Goal: Information Seeking & Learning: Check status

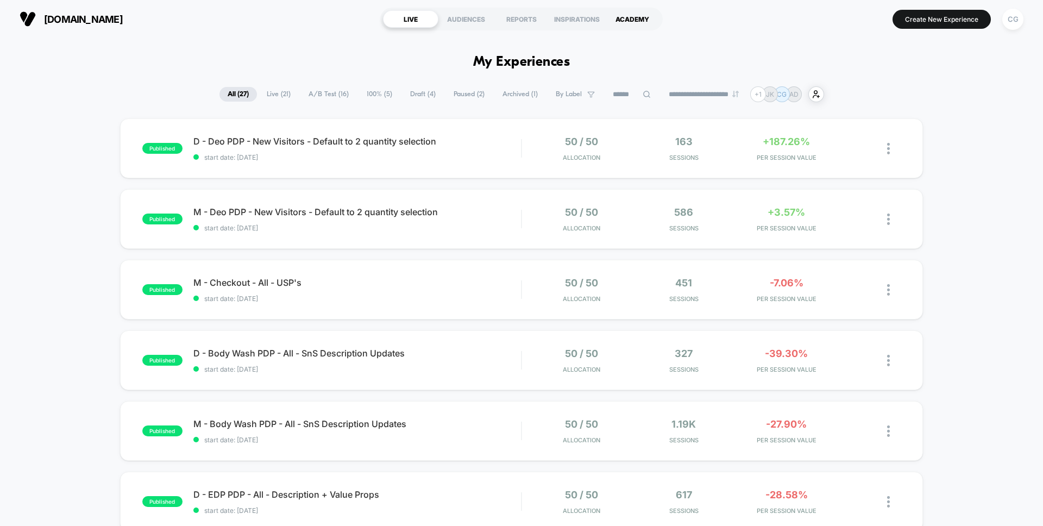
click at [623, 16] on div "ACADEMY" at bounding box center [632, 18] width 55 height 17
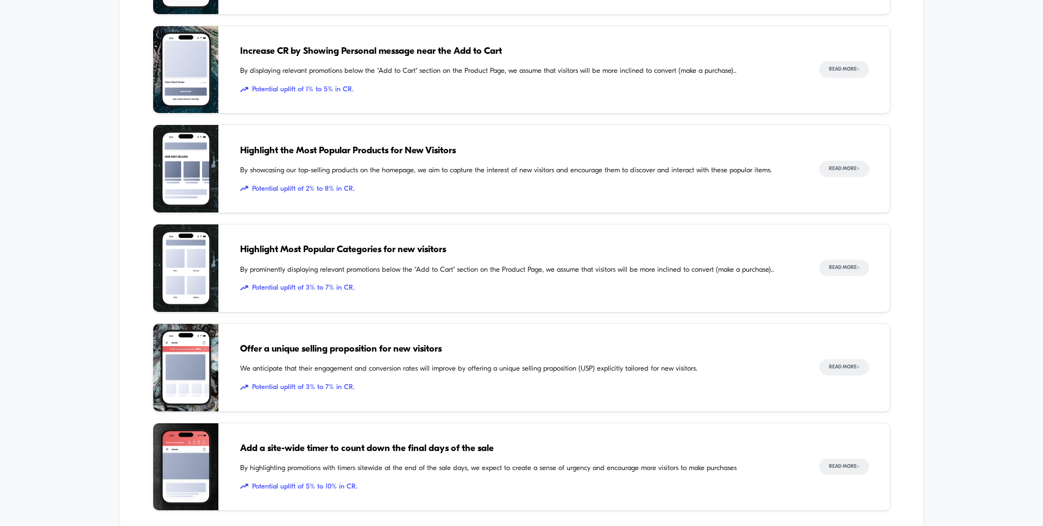
scroll to position [1469, 0]
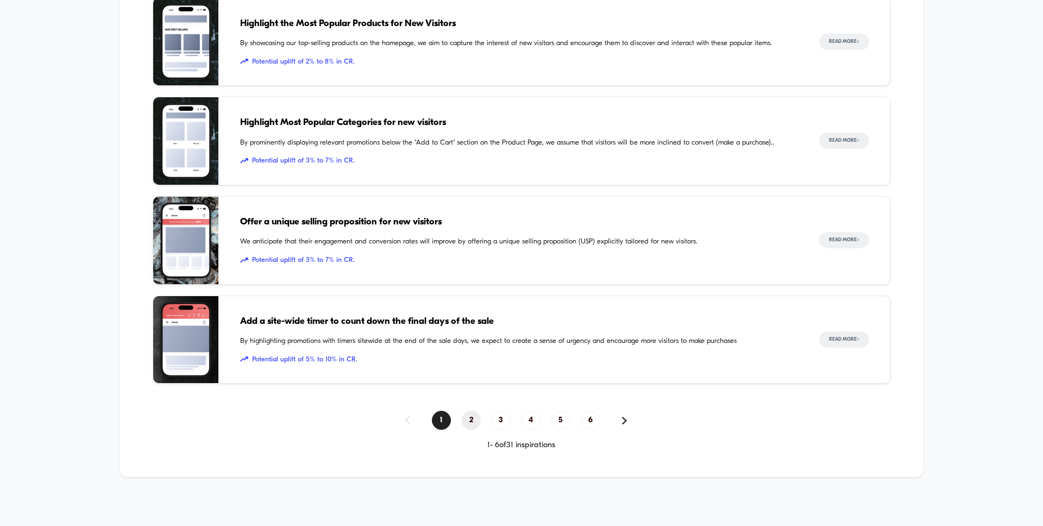
click at [463, 418] on span "2" at bounding box center [471, 420] width 19 height 19
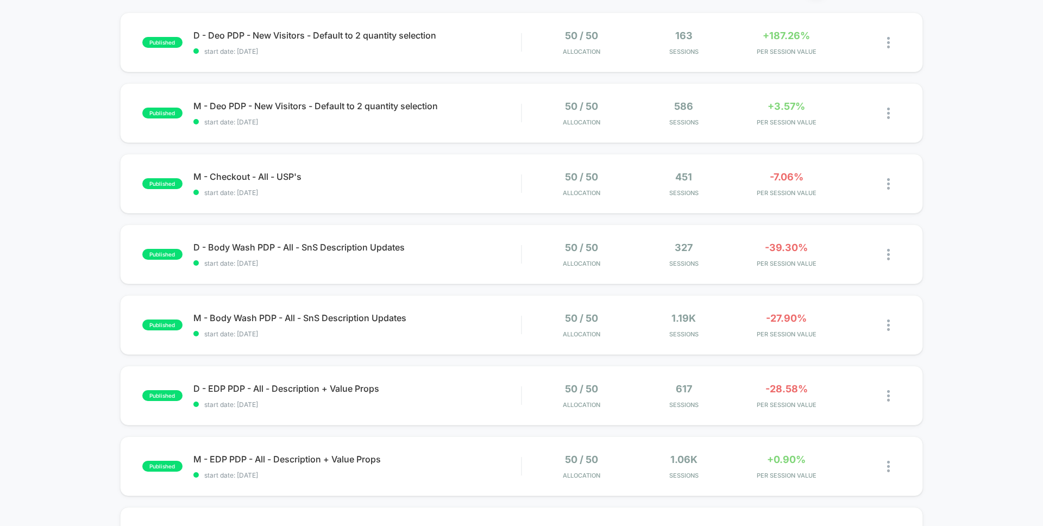
scroll to position [0, 0]
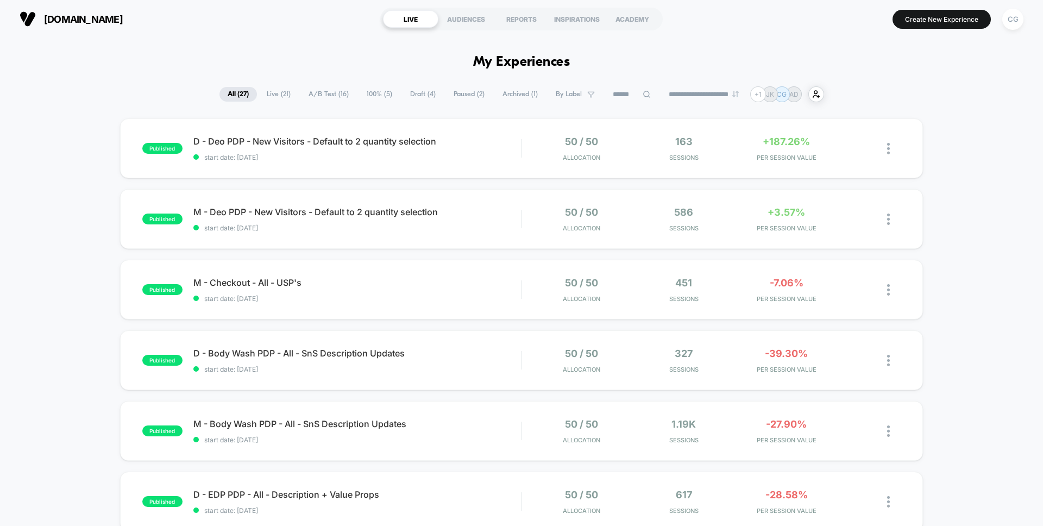
click at [643, 93] on icon at bounding box center [647, 94] width 8 height 8
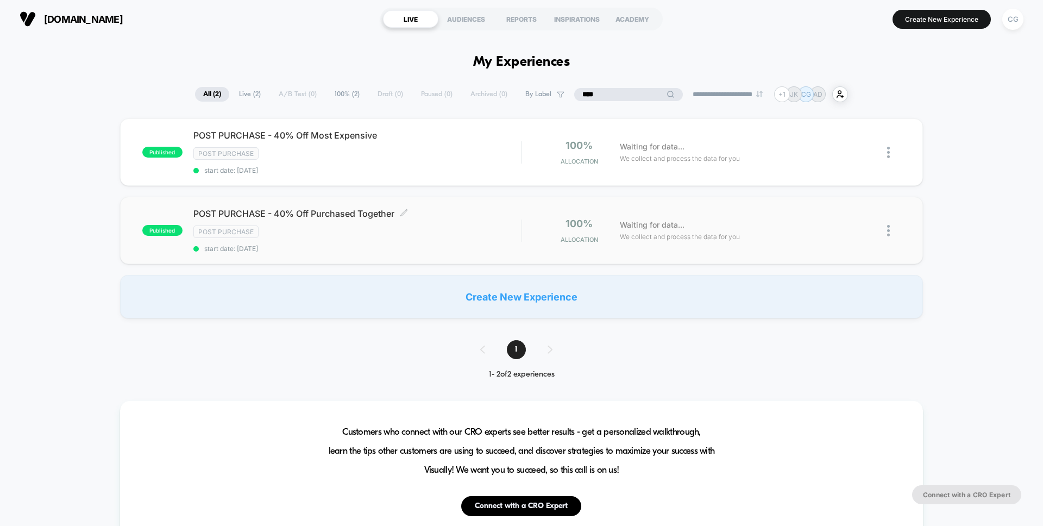
type input "****"
click at [443, 217] on span "POST PURCHASE - 40% Off Purchased Together Click to edit experience details" at bounding box center [357, 213] width 328 height 11
click at [316, 150] on div "Post Purchase" at bounding box center [357, 153] width 328 height 12
click at [661, 226] on span "Waiting for data..." at bounding box center [652, 225] width 65 height 12
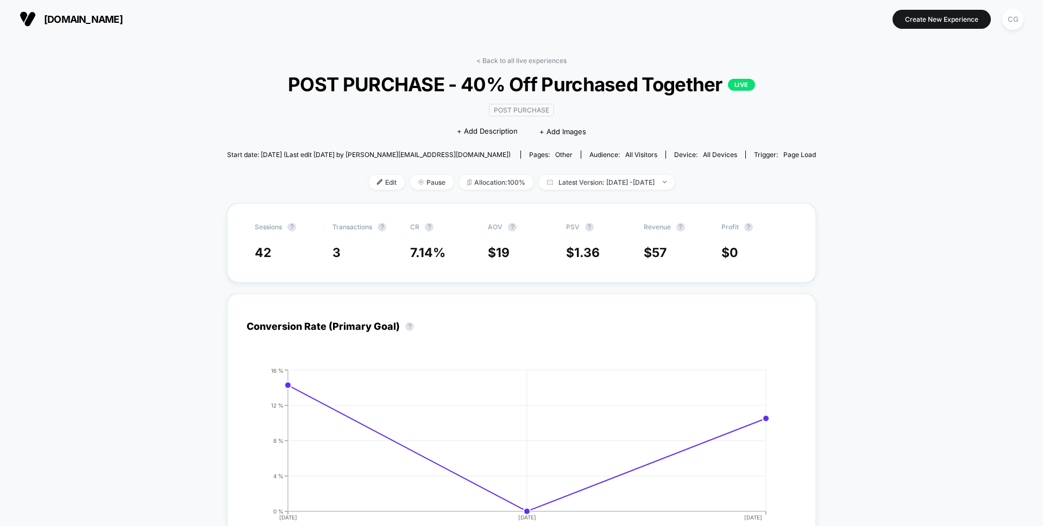
click at [624, 111] on div "Post Purchase Click to edit experience details + Add Description + Add Images" at bounding box center [521, 120] width 353 height 49
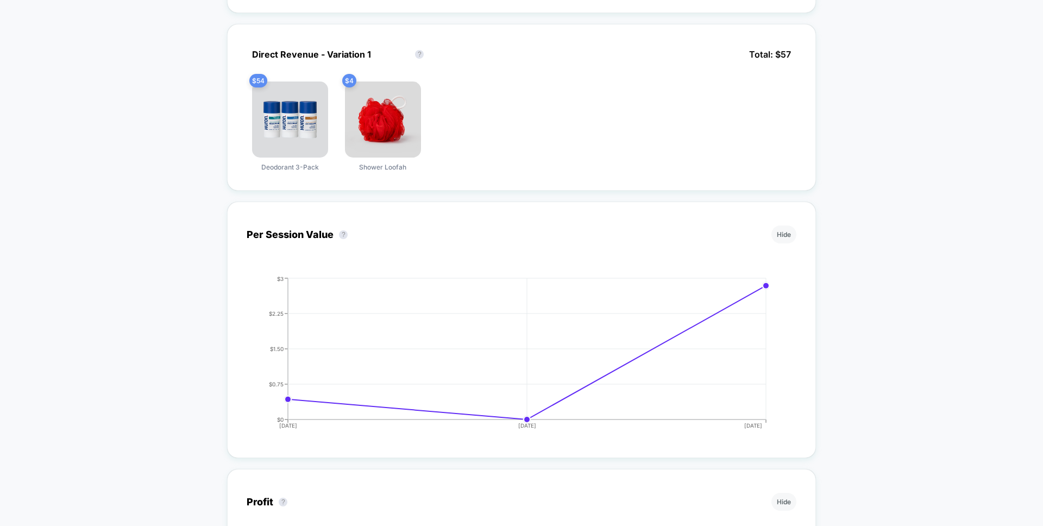
scroll to position [543, 0]
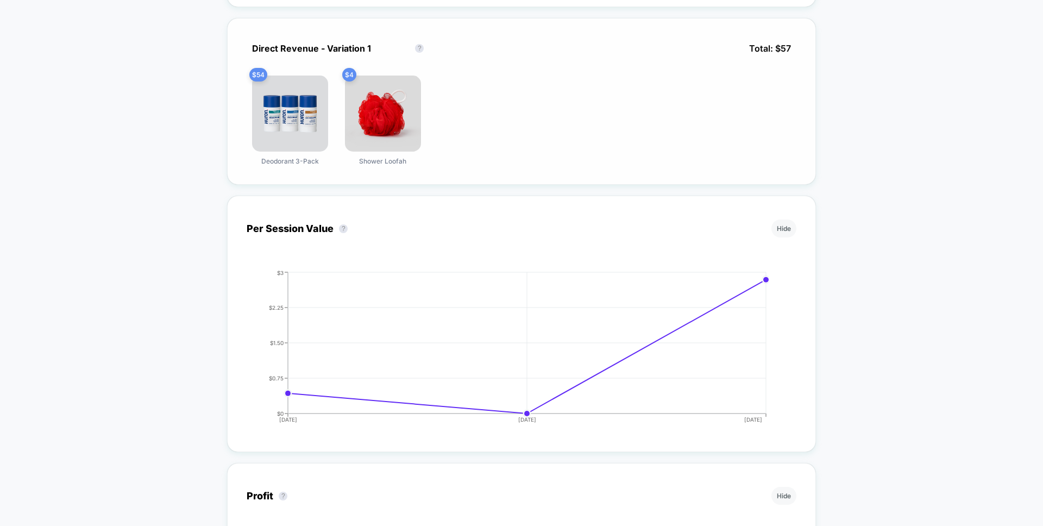
click at [520, 101] on div "$ 54 Deodorant 3-Pack $ 4 Shower Loofah" at bounding box center [522, 120] width 550 height 90
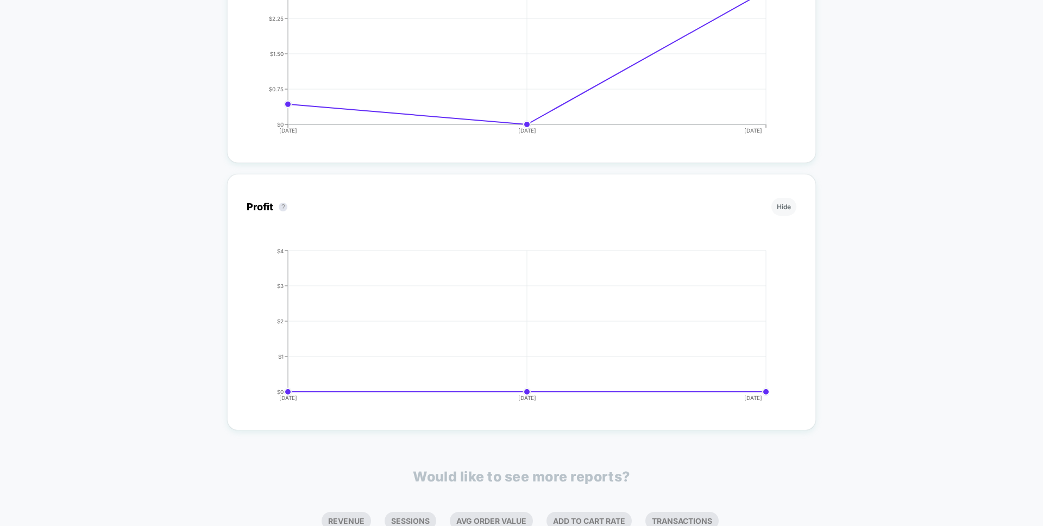
scroll to position [989, 0]
